Goal: Task Accomplishment & Management: Manage account settings

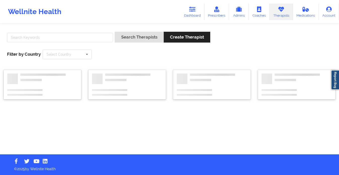
click at [77, 31] on div "Search Therapists Create Therapist Filter by Country Select Country [GEOGRAPHIC…" at bounding box center [170, 45] width 332 height 34
click at [76, 35] on input "text" at bounding box center [60, 38] width 106 height 10
type input "vitus"
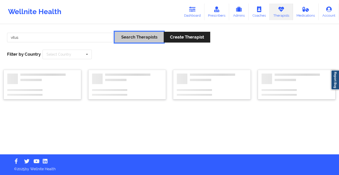
click at [154, 37] on button "Search Therapists" at bounding box center [139, 37] width 49 height 11
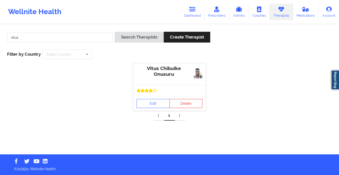
click at [158, 98] on div "Edit Delete" at bounding box center [169, 103] width 73 height 15
click at [156, 102] on link "Edit" at bounding box center [153, 103] width 33 height 9
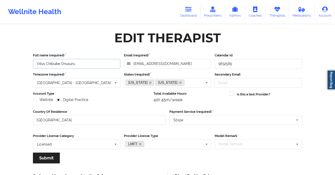
click at [64, 66] on input "Vitus Chibuike Onusuru" at bounding box center [77, 64] width 88 height 10
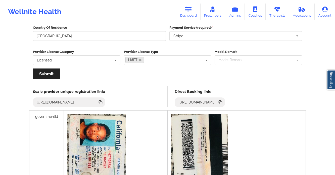
scroll to position [151, 0]
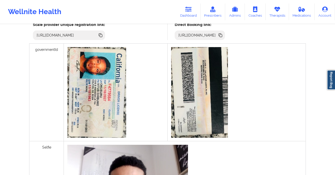
click at [222, 35] on icon at bounding box center [221, 35] width 3 height 3
click at [258, 19] on link "Coaches" at bounding box center [255, 12] width 21 height 17
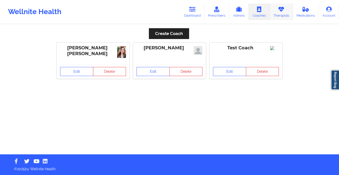
click at [278, 14] on link "Therapists" at bounding box center [281, 12] width 23 height 17
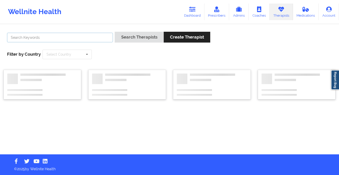
click at [100, 39] on input "text" at bounding box center [60, 38] width 106 height 10
type input "[PERSON_NAME]"
click at [115, 32] on button "Search Therapists" at bounding box center [139, 37] width 49 height 11
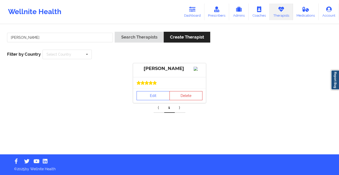
click at [145, 103] on div "Edit Delete" at bounding box center [169, 95] width 73 height 15
click at [148, 100] on link "Edit" at bounding box center [153, 95] width 33 height 9
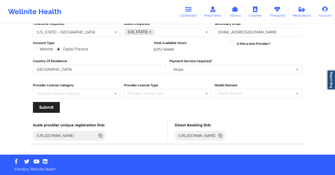
scroll to position [51, 0]
click at [222, 136] on icon at bounding box center [221, 136] width 3 height 3
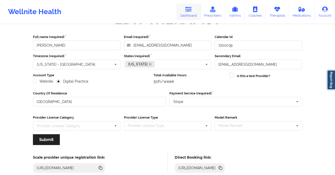
scroll to position [0, 0]
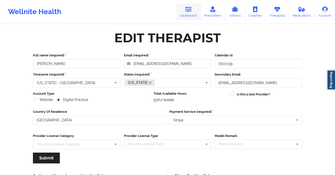
click at [191, 12] on link "Dashboard" at bounding box center [189, 12] width 24 height 17
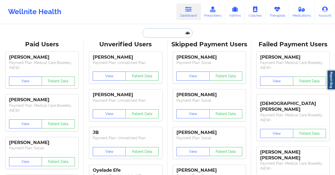
click at [148, 33] on input "text" at bounding box center [168, 33] width 50 height 10
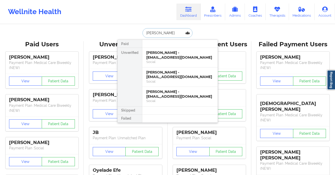
type input "[PERSON_NAME]"
click at [172, 60] on div "Social" at bounding box center [179, 62] width 67 height 4
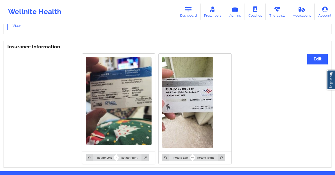
scroll to position [358, 0]
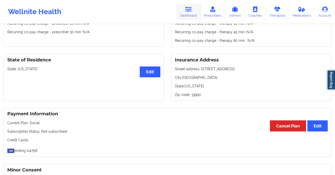
click at [190, 12] on icon at bounding box center [188, 10] width 7 height 6
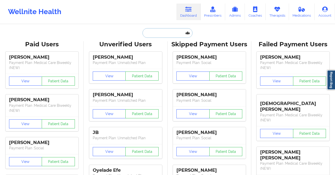
click at [161, 33] on input "text" at bounding box center [168, 33] width 50 height 10
paste input "[PERSON_NAME]"
type input "[PERSON_NAME]"
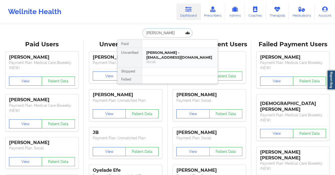
click at [161, 60] on div "Social" at bounding box center [179, 62] width 67 height 4
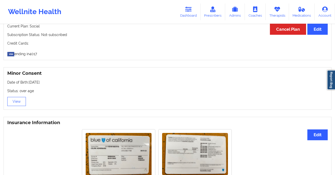
scroll to position [330, 0]
